Goal: Task Accomplishment & Management: Manage account settings

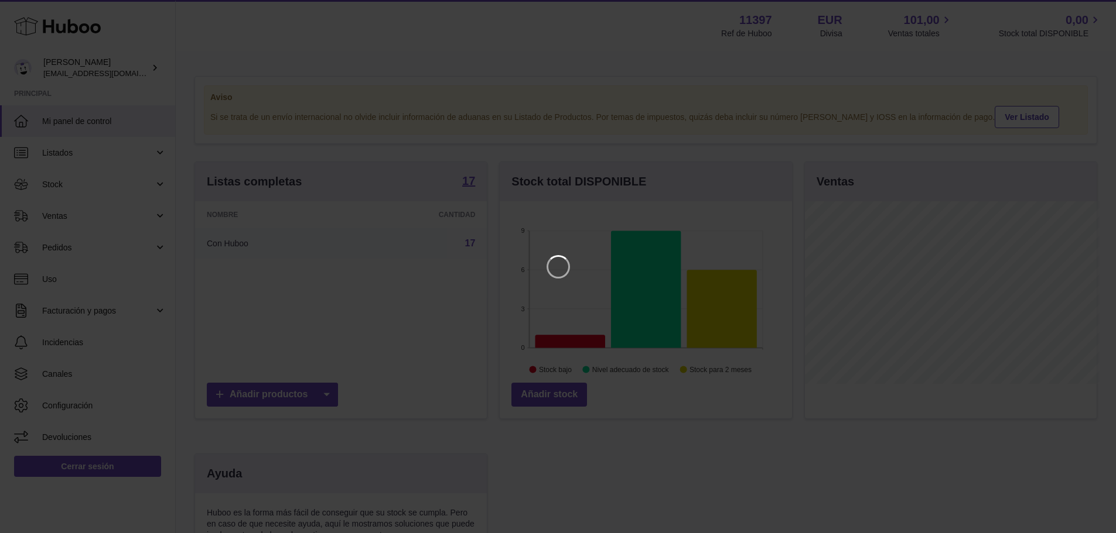
scroll to position [183, 295]
click at [1093, 9] on icon "Close" at bounding box center [1093, 10] width 9 height 9
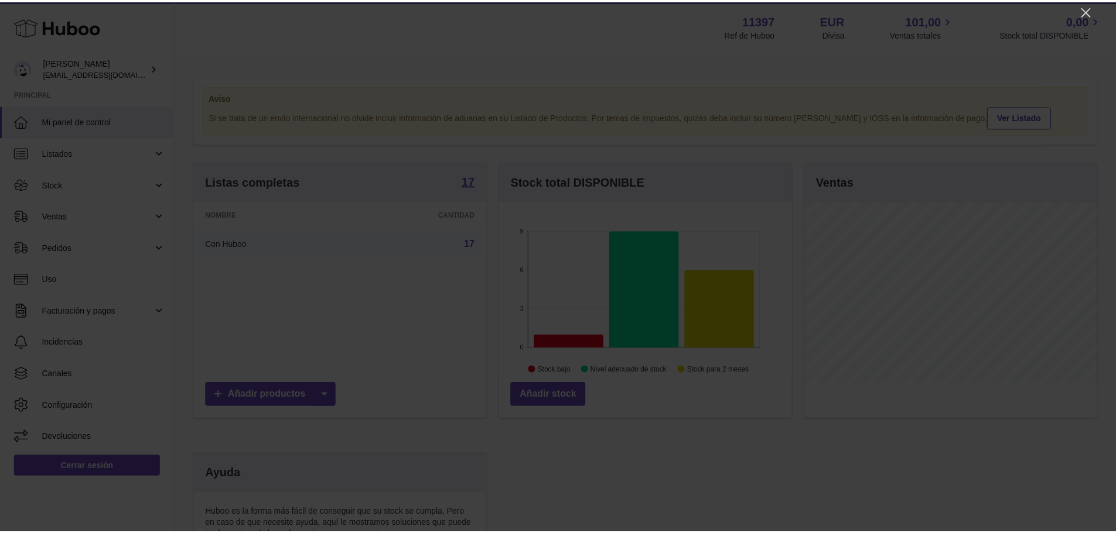
scroll to position [585419, 585310]
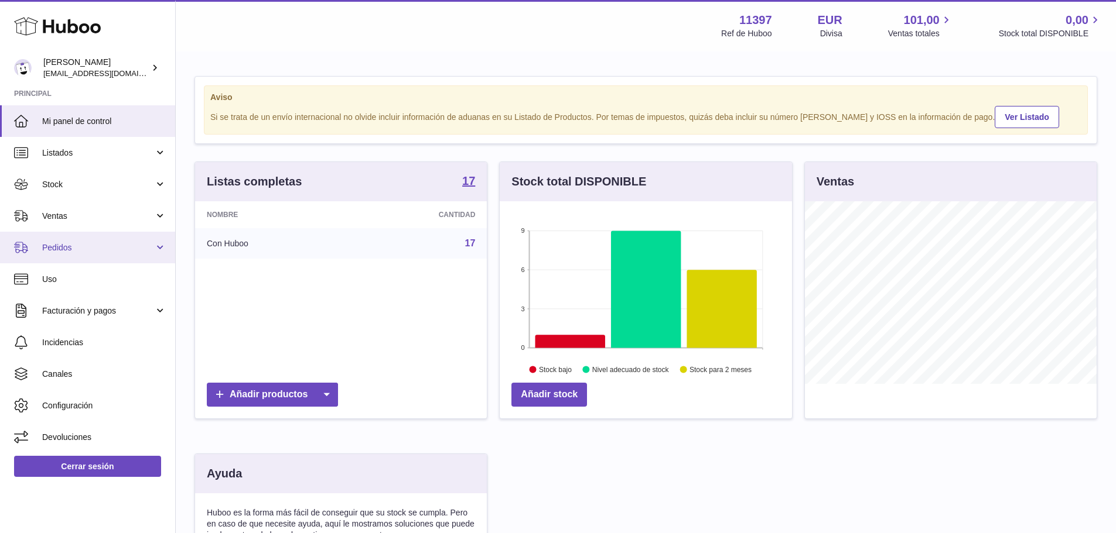
click at [112, 243] on span "Pedidos" at bounding box center [98, 247] width 112 height 11
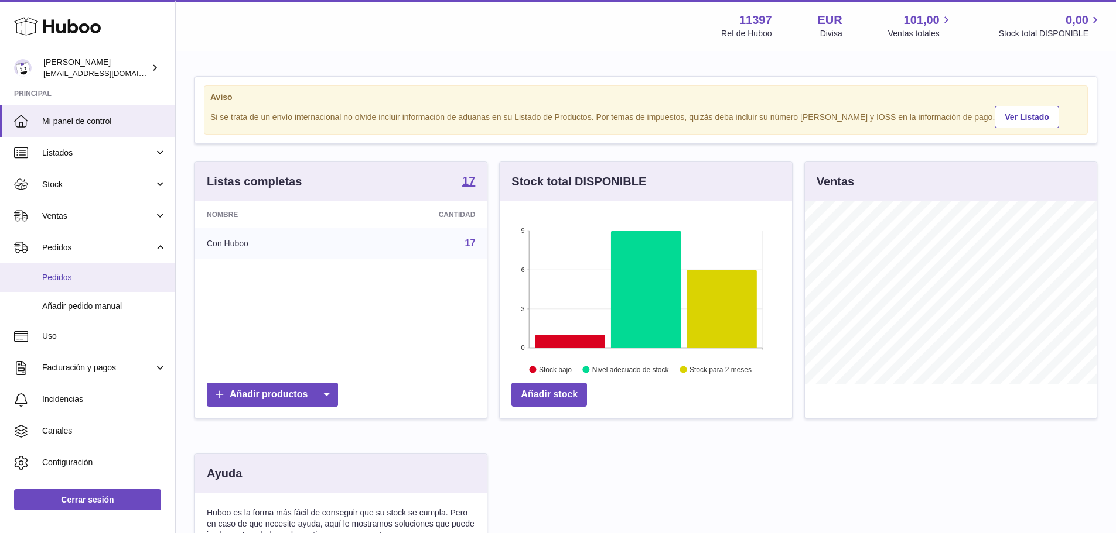
click at [80, 281] on span "Pedidos" at bounding box center [104, 277] width 124 height 11
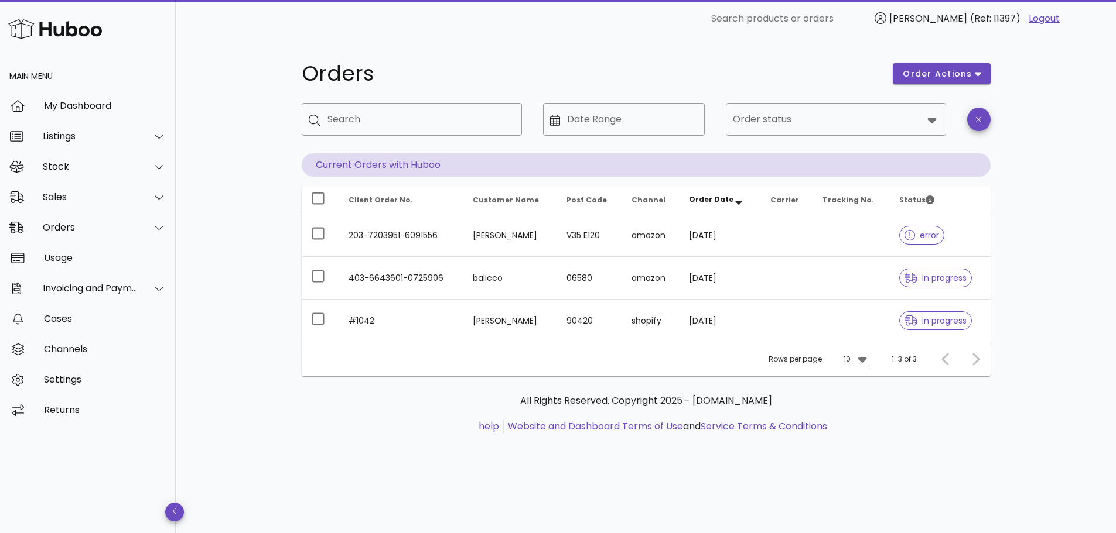
click at [862, 361] on icon at bounding box center [861, 360] width 9 height 5
click at [861, 424] on div "50" at bounding box center [859, 424] width 12 height 11
click at [975, 358] on div at bounding box center [972, 359] width 25 height 21
click at [972, 357] on div at bounding box center [972, 359] width 25 height 21
